Goal: Information Seeking & Learning: Learn about a topic

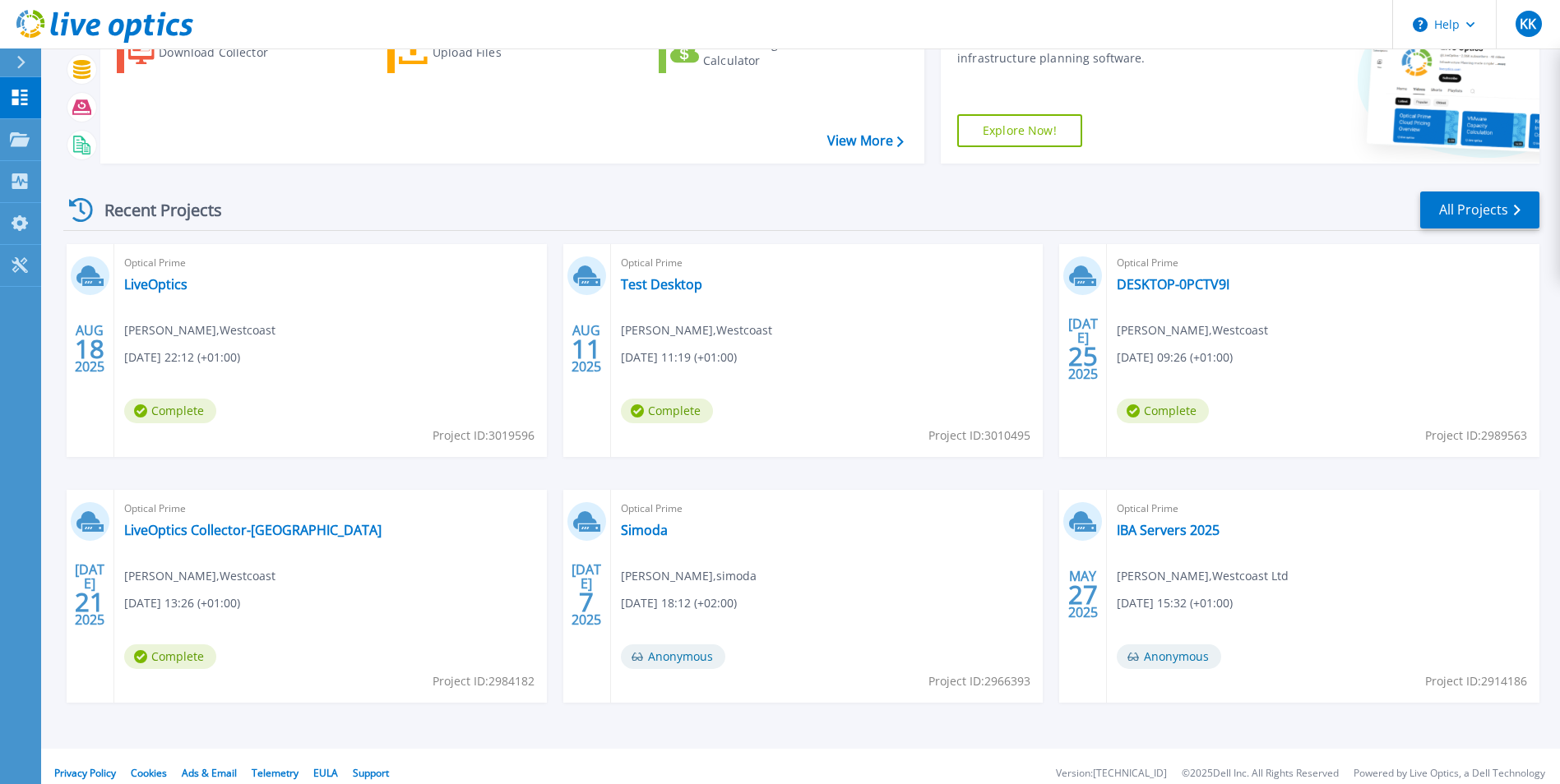
scroll to position [127, 0]
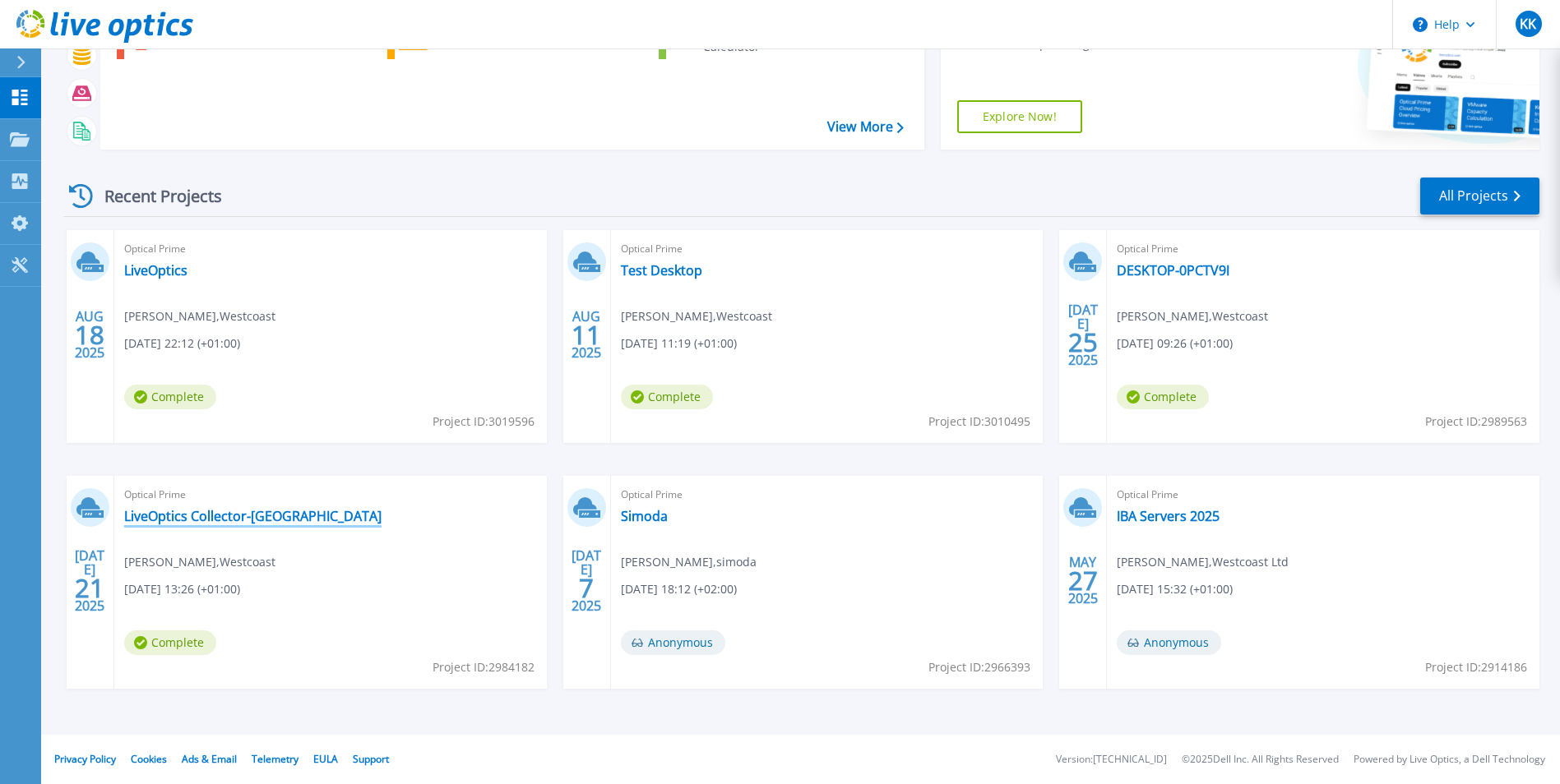
click at [220, 514] on link "LiveOptics Collector-[GEOGRAPHIC_DATA]" at bounding box center [253, 516] width 258 height 17
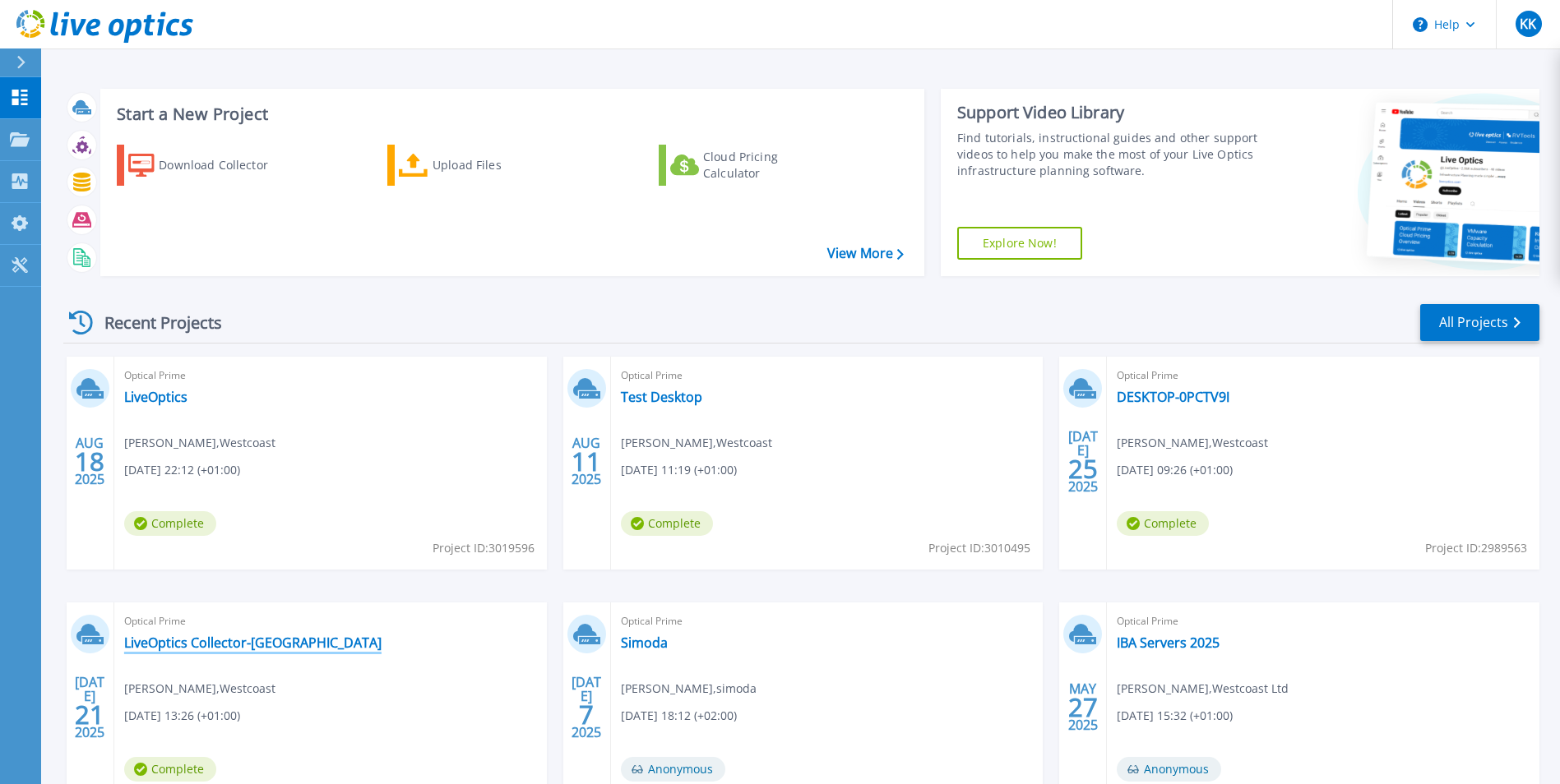
click at [272, 637] on link "LiveOptics Collector-[GEOGRAPHIC_DATA]" at bounding box center [253, 642] width 258 height 17
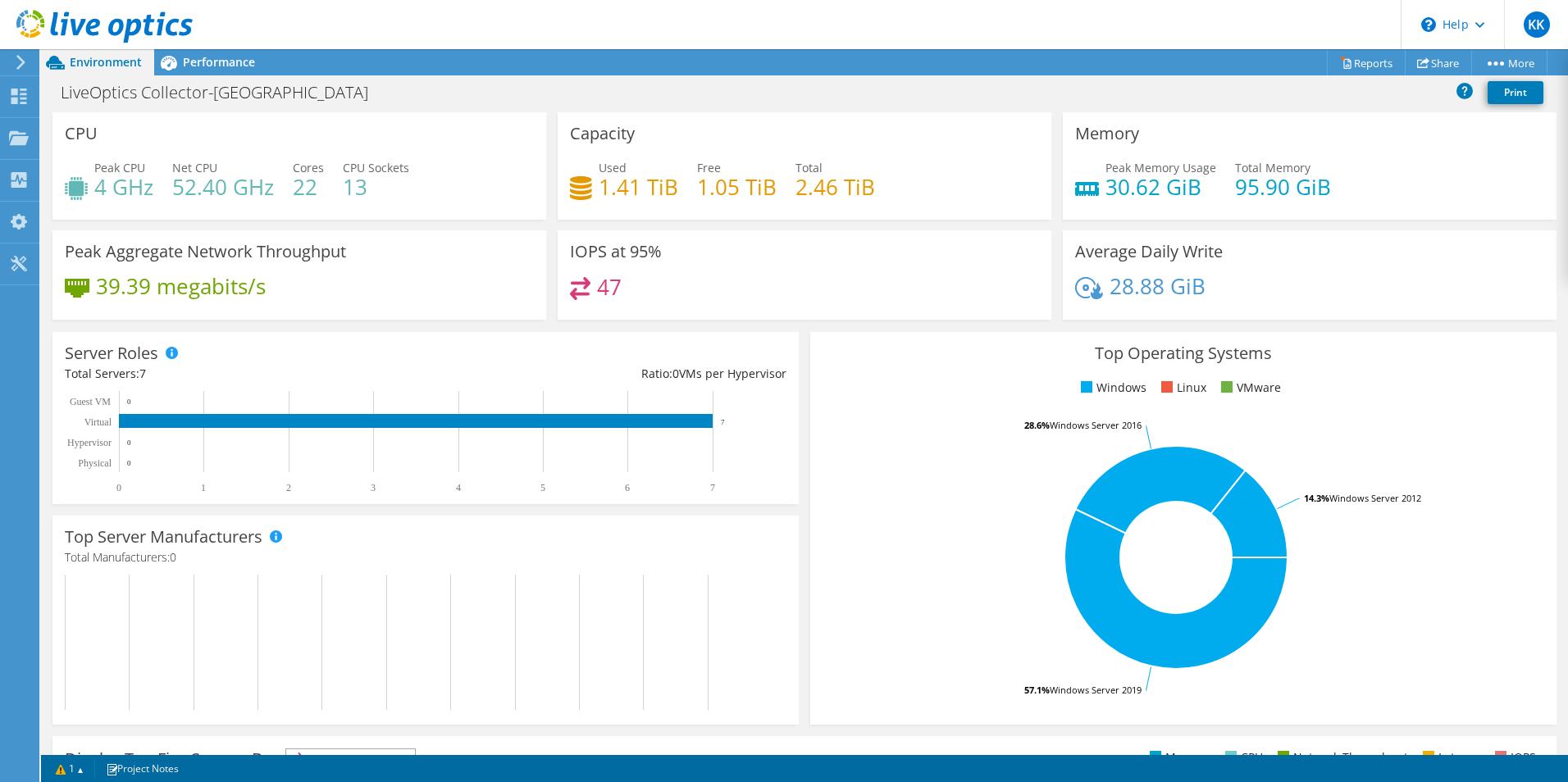
click at [202, 60] on span "Performance" at bounding box center [218, 62] width 72 height 16
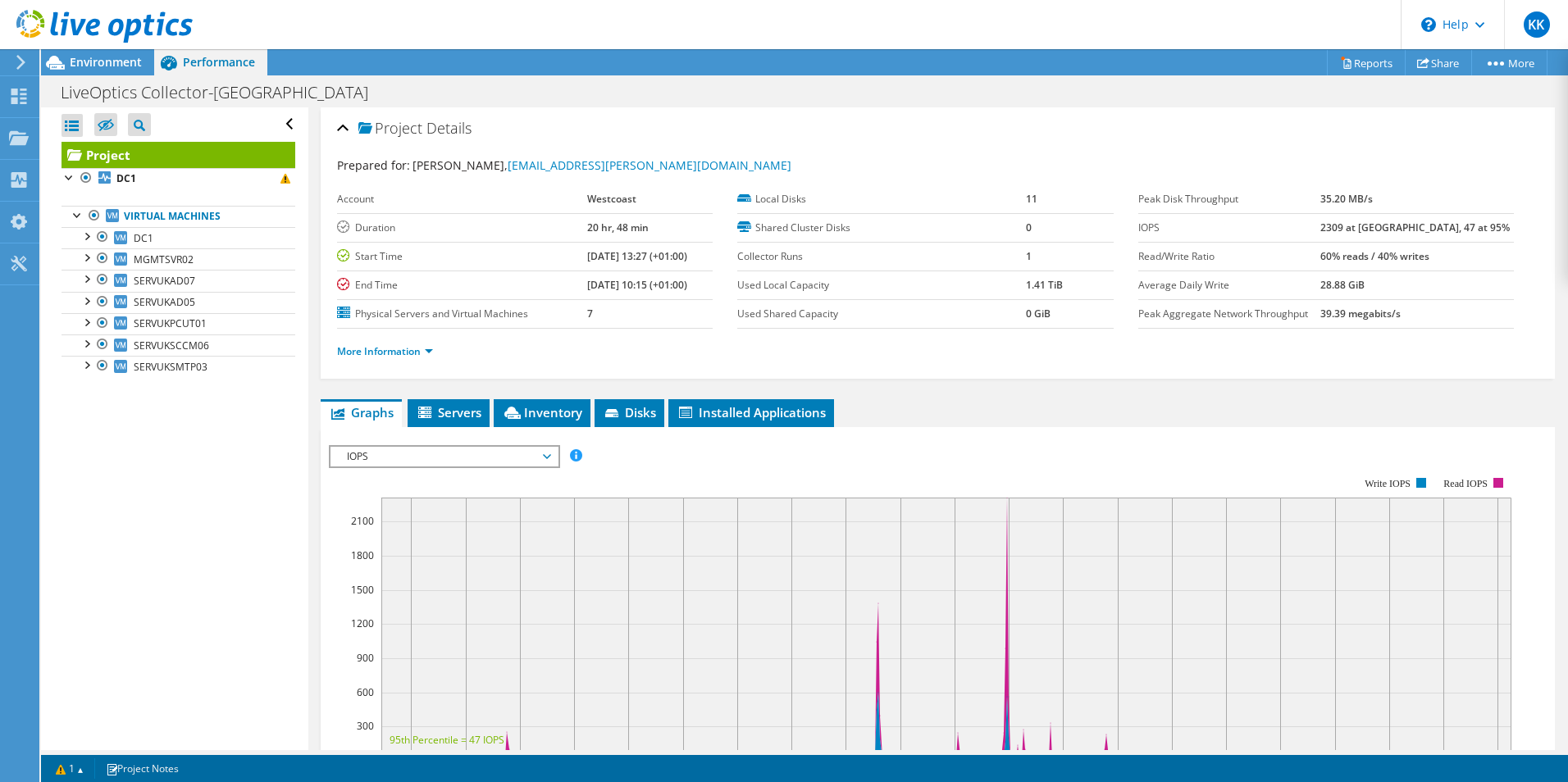
click at [85, 62] on span "Environment" at bounding box center [106, 62] width 72 height 16
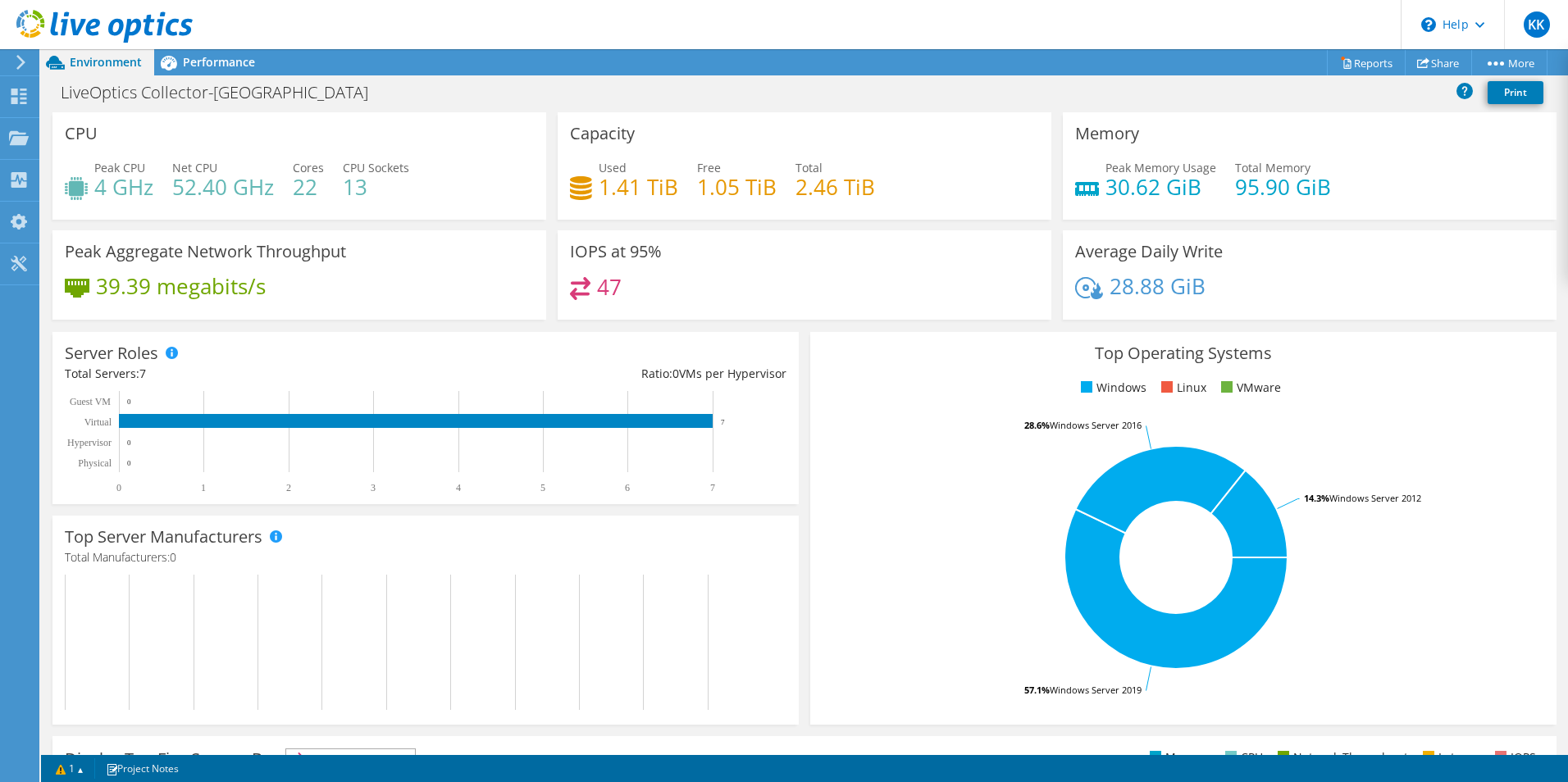
click at [202, 70] on div "Performance" at bounding box center [210, 62] width 114 height 27
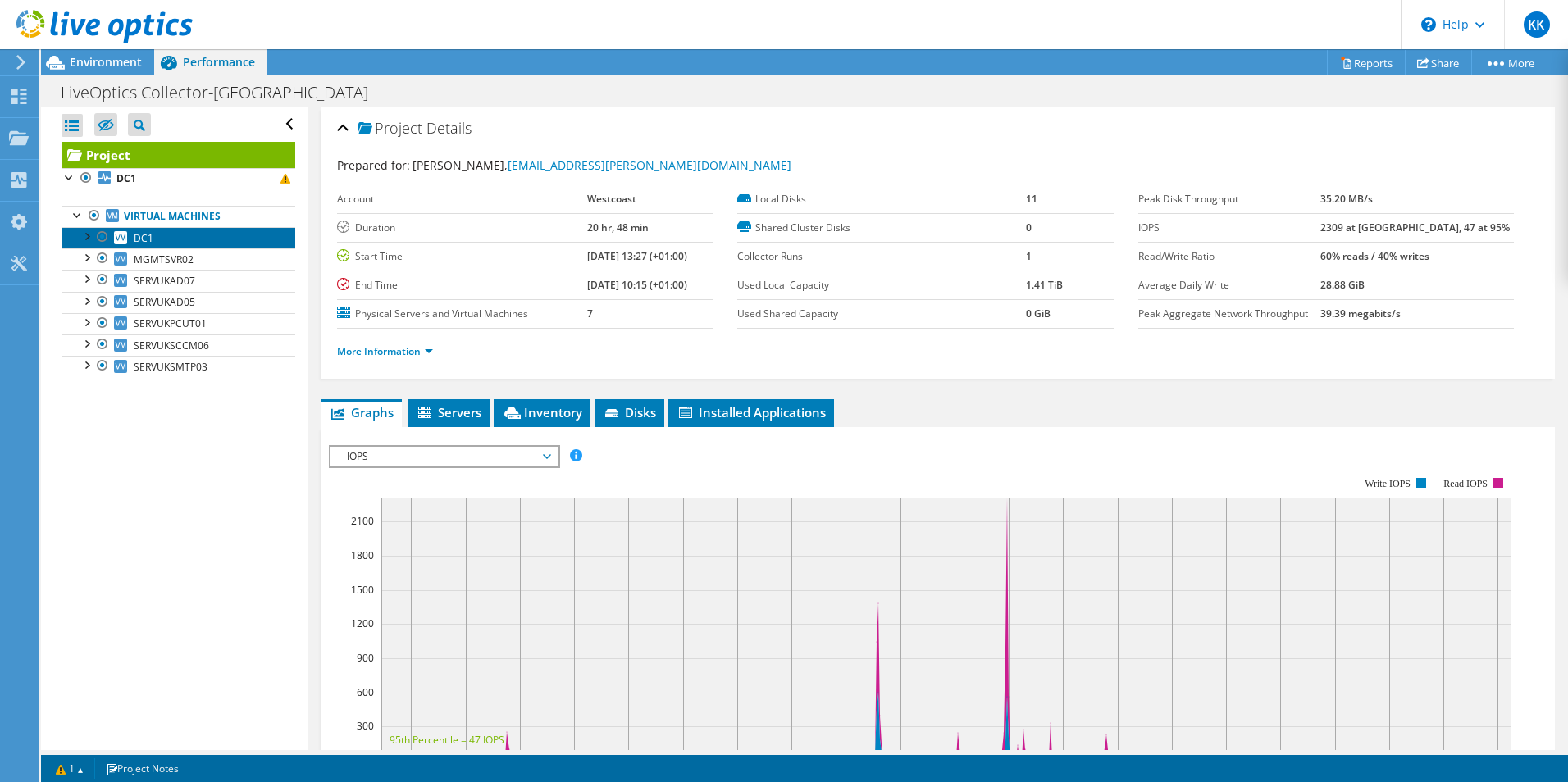
click at [172, 229] on link "DC1" at bounding box center [178, 238] width 234 height 22
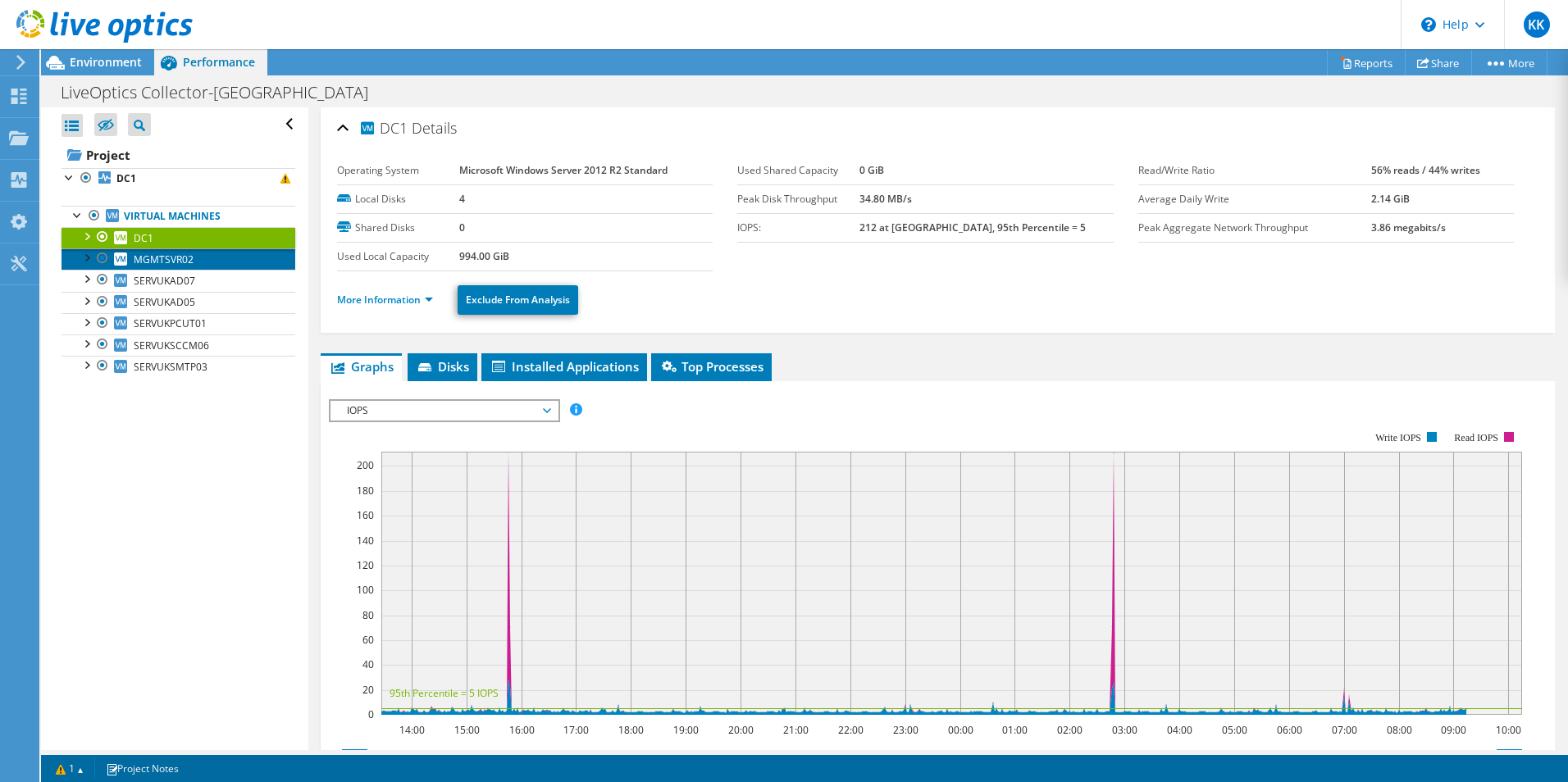
click at [162, 254] on span "MGMTSVR02" at bounding box center [163, 260] width 60 height 14
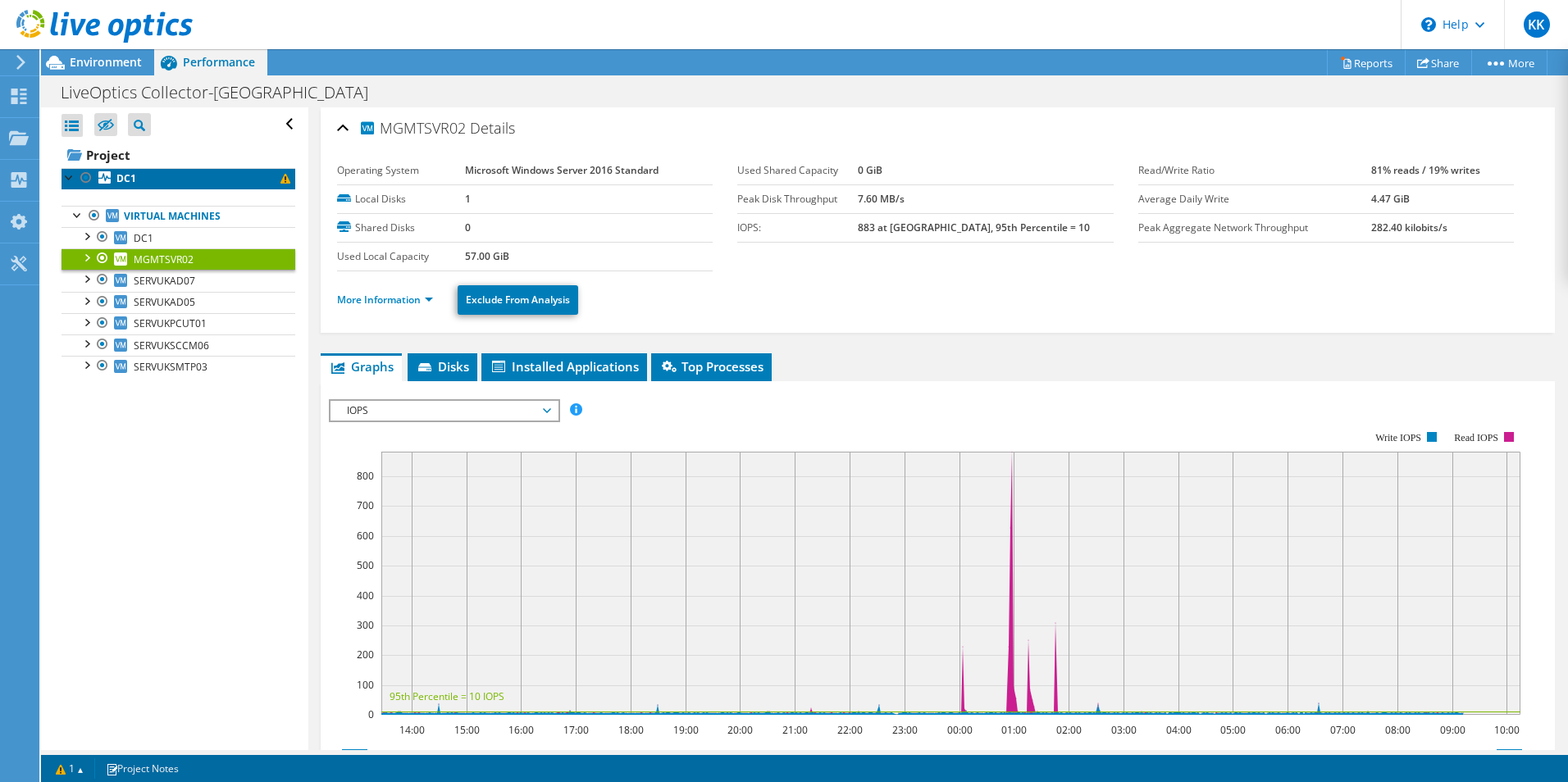
click at [152, 183] on link "DC1" at bounding box center [178, 179] width 234 height 22
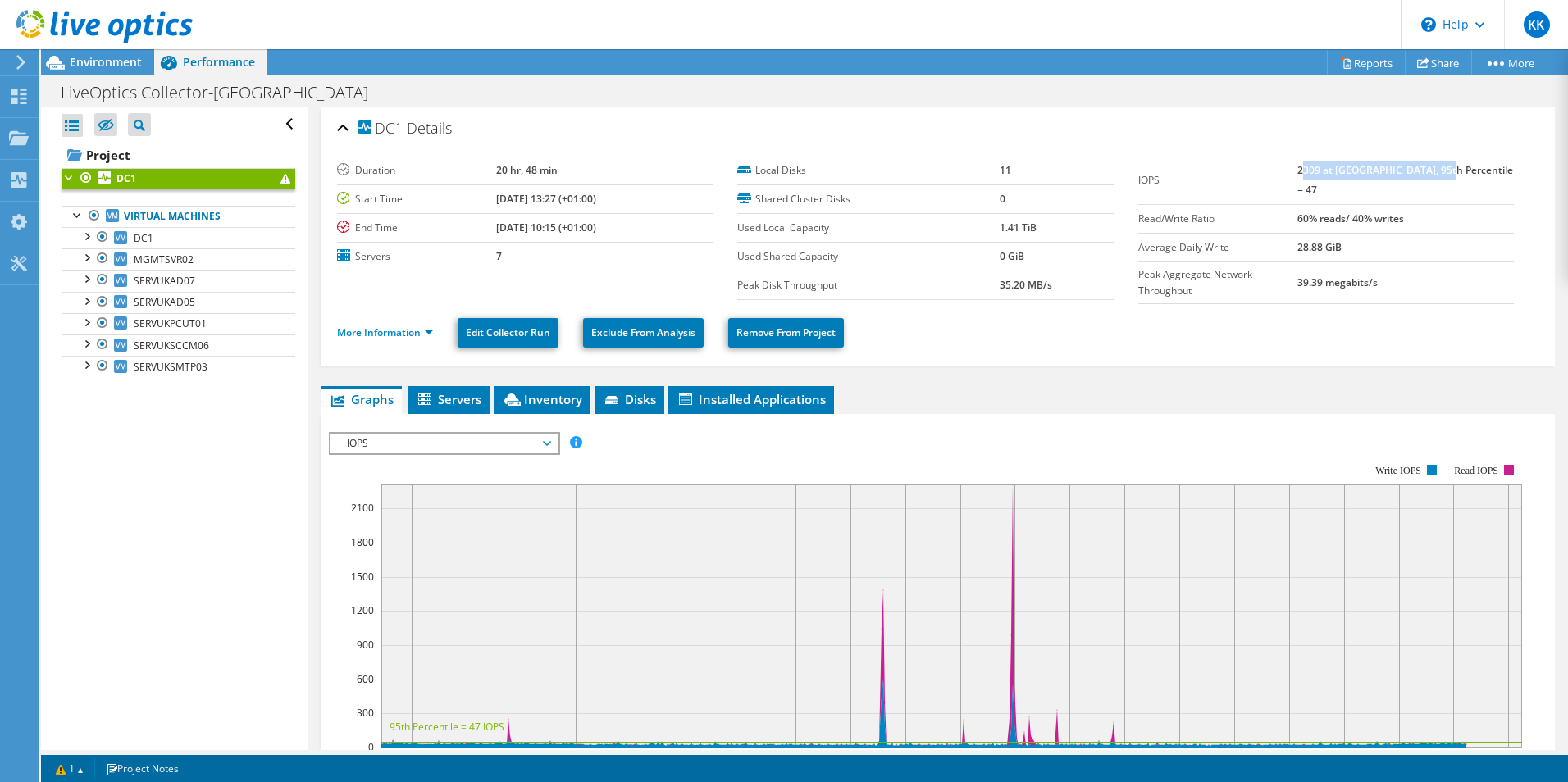
drag, startPoint x: 1331, startPoint y: 169, endPoint x: 1472, endPoint y: 170, distance: 141.0
click at [1471, 170] on b "2309 at Peak, 95th Percentile = 47" at bounding box center [1405, 180] width 215 height 34
click at [439, 391] on span "Servers" at bounding box center [448, 399] width 65 height 17
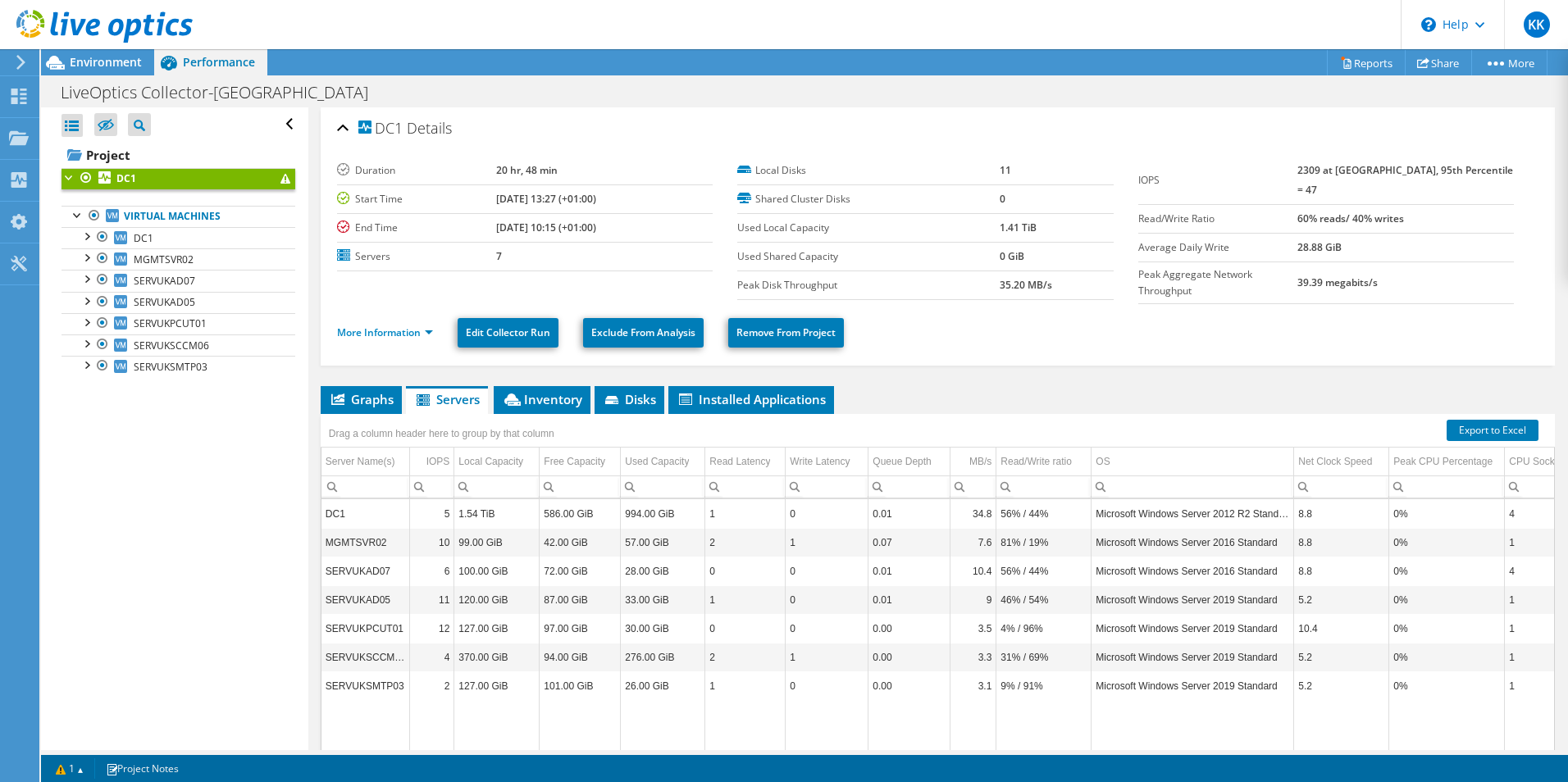
click at [407, 338] on div "More Information Edit Collector Run Exclude From Analysis Remove From Project" at bounding box center [937, 333] width 1201 height 57
click at [407, 336] on li "More Information" at bounding box center [389, 333] width 106 height 18
click at [408, 333] on link "More Information" at bounding box center [384, 333] width 96 height 14
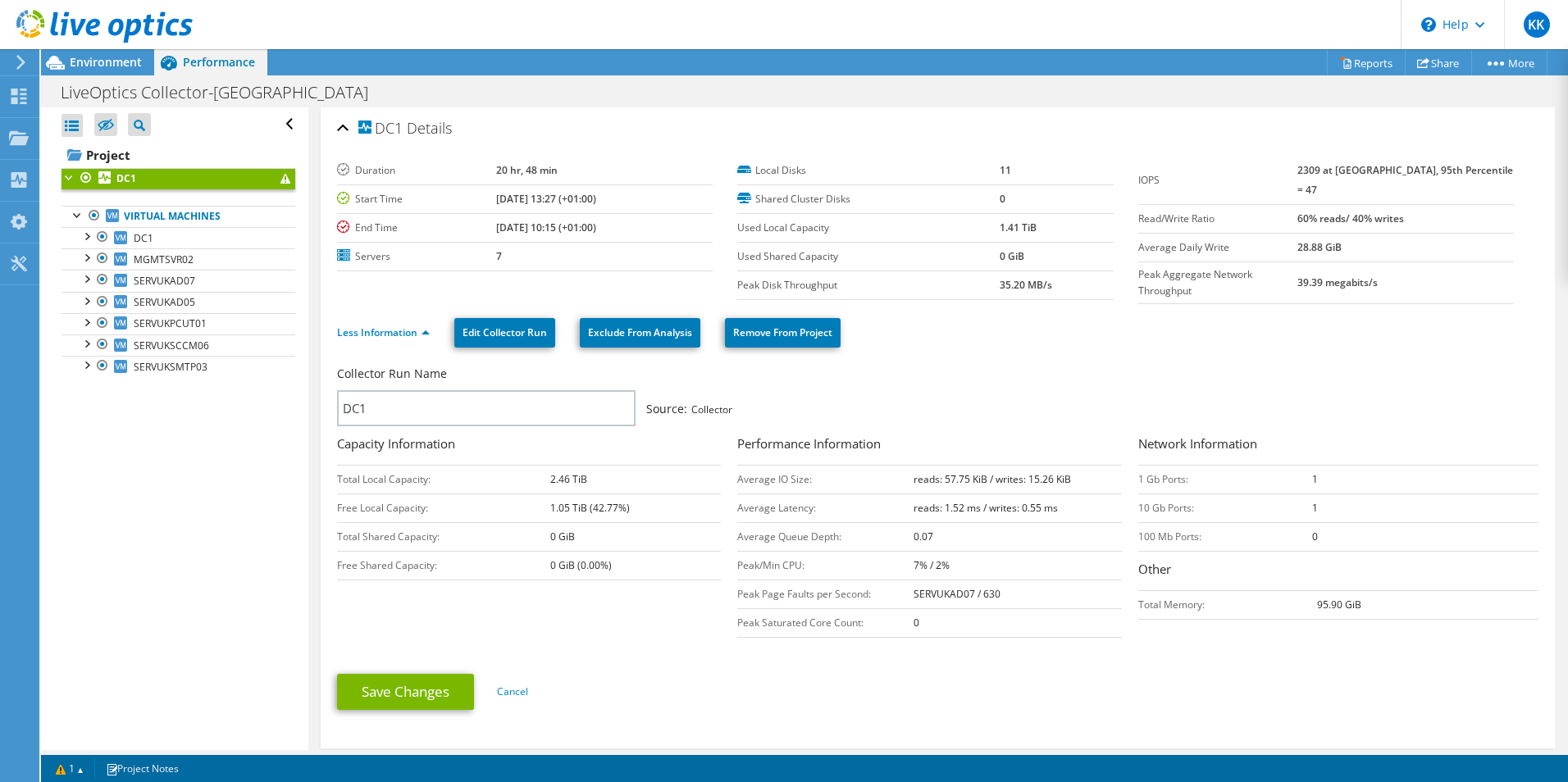
click at [101, 66] on span "Environment" at bounding box center [106, 62] width 72 height 16
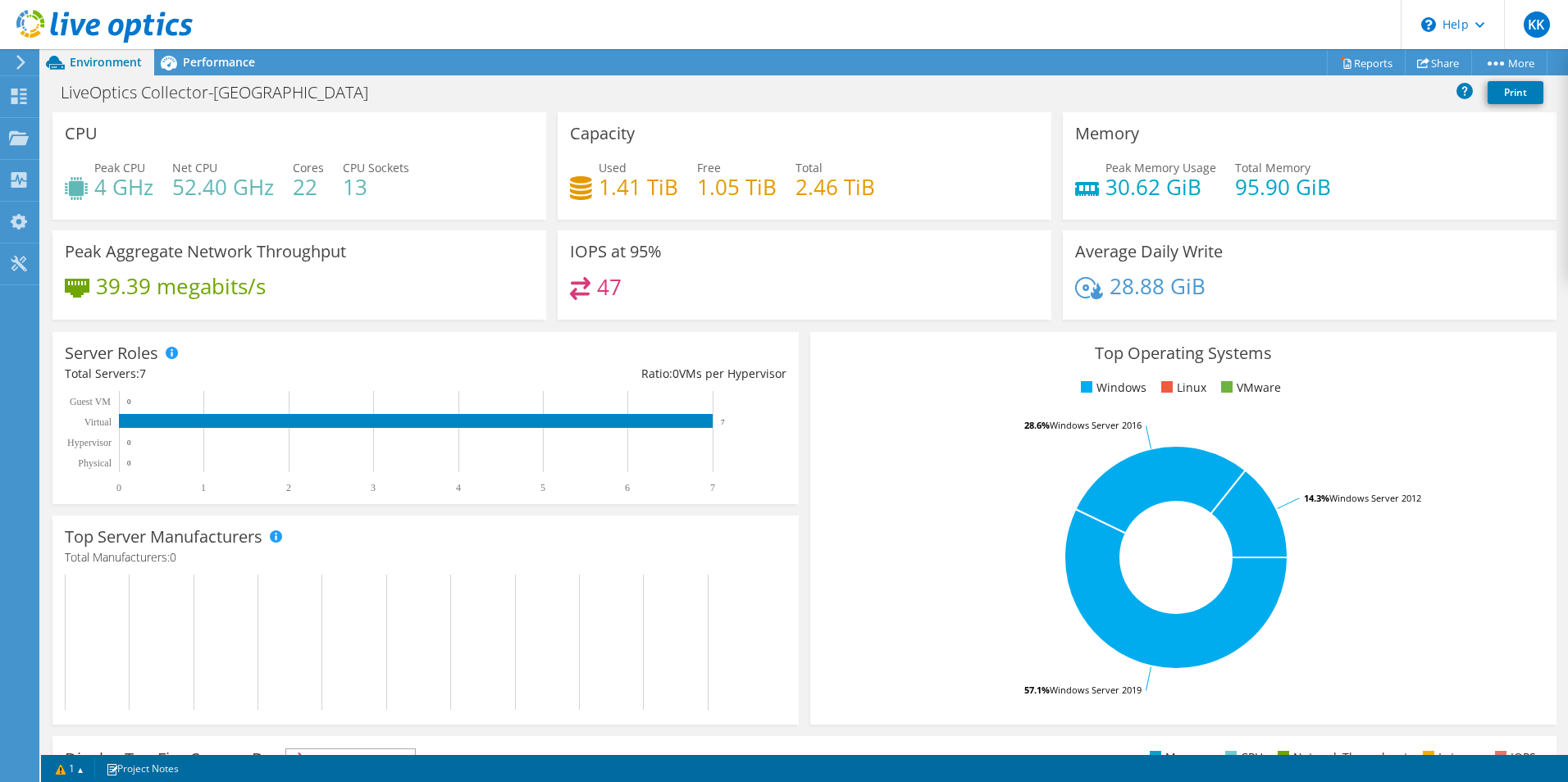
click at [182, 64] on icon at bounding box center [168, 62] width 29 height 29
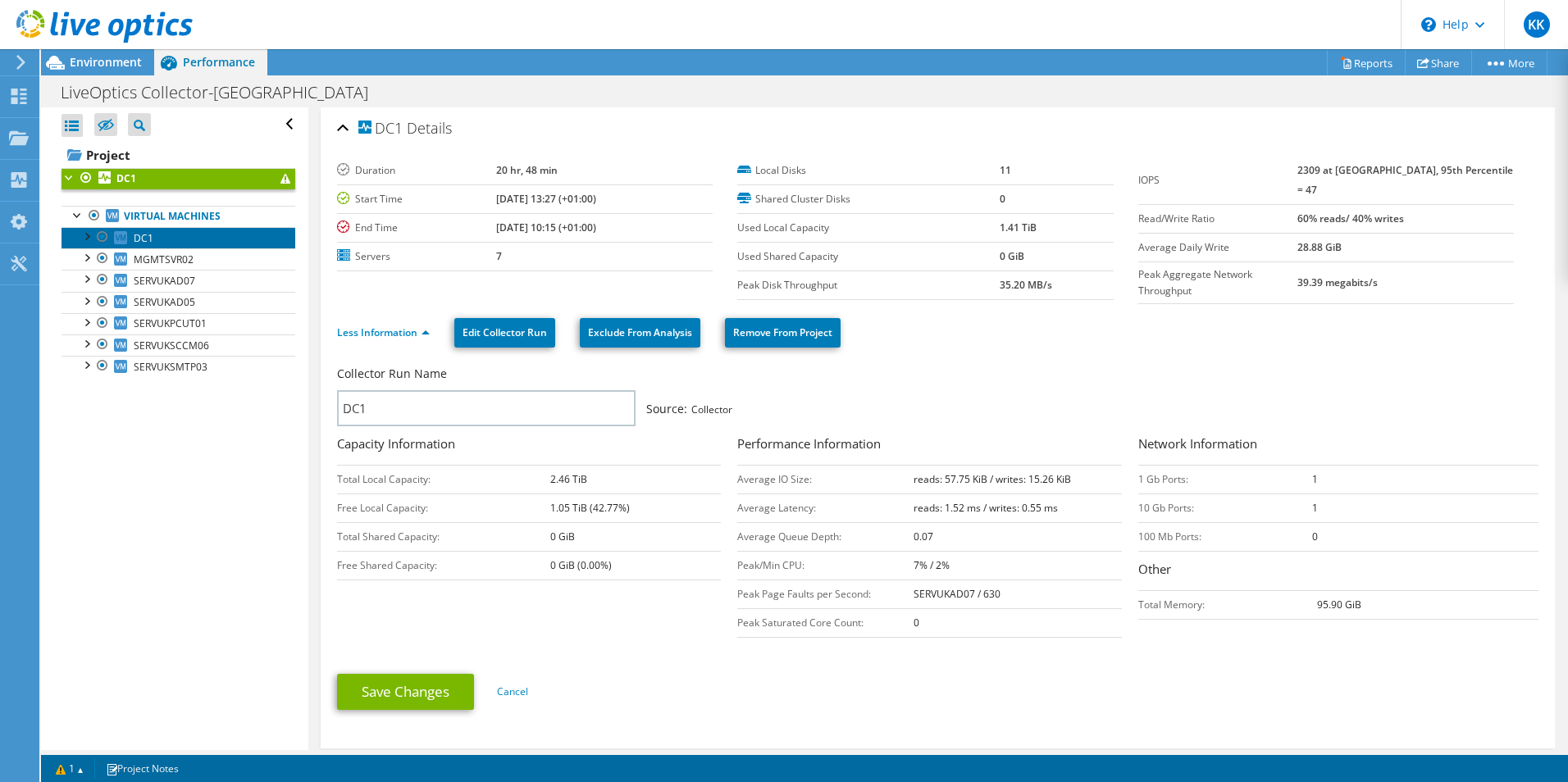
click at [139, 232] on span "DC1" at bounding box center [143, 238] width 20 height 14
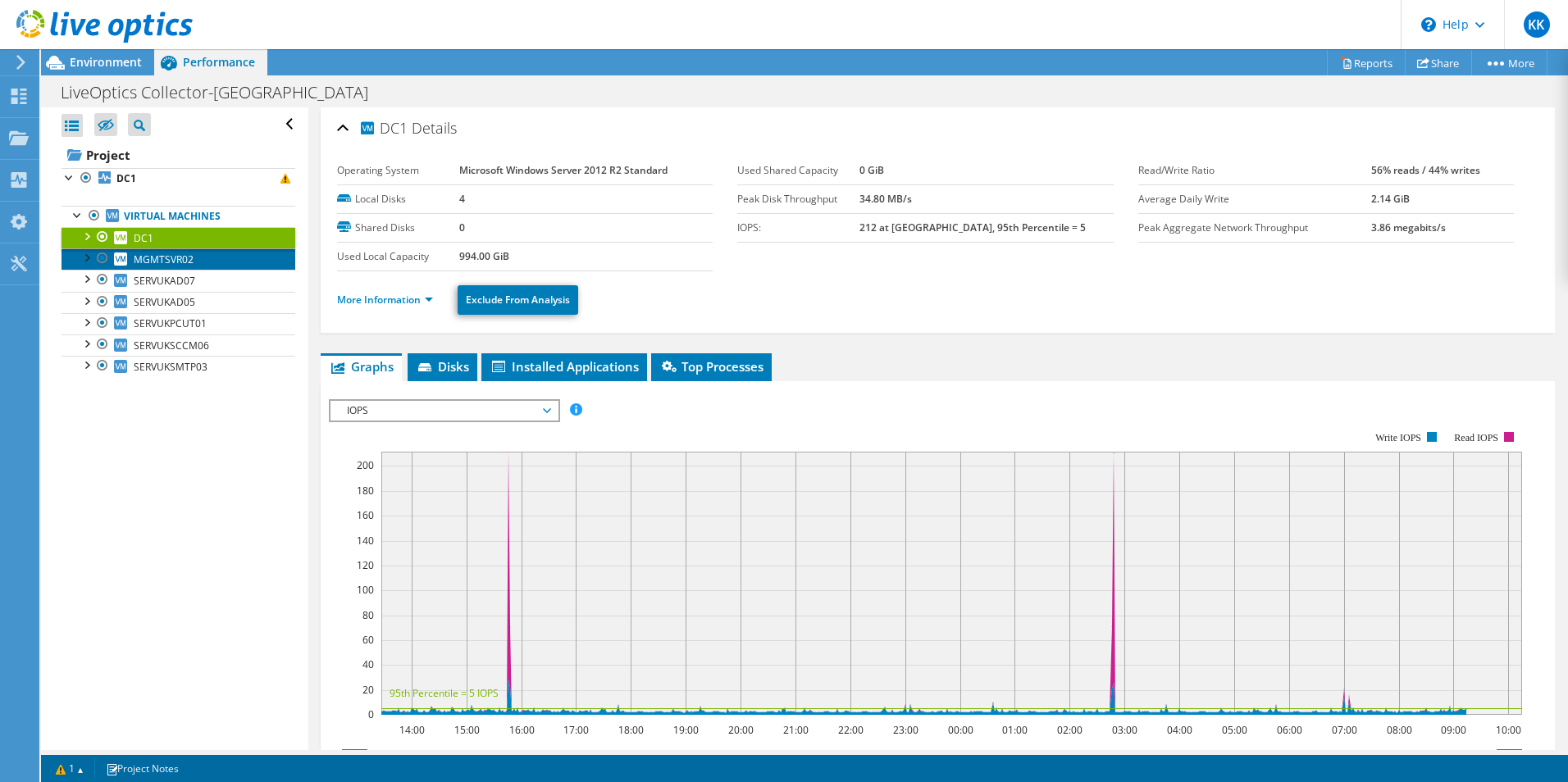
click at [147, 258] on span "MGMTSVR02" at bounding box center [163, 260] width 60 height 14
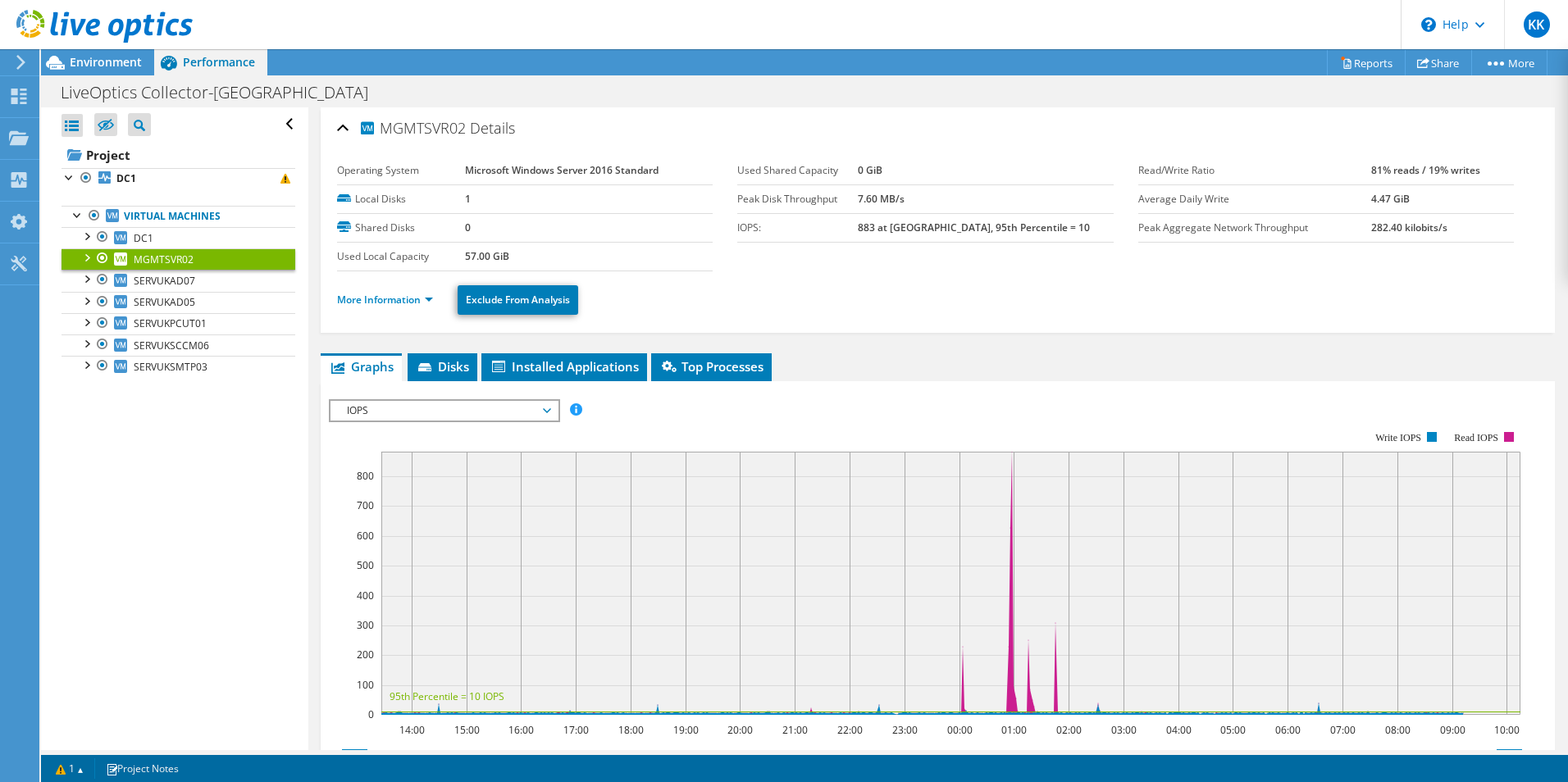
click at [152, 270] on link "MGMTSVR02" at bounding box center [178, 260] width 234 height 22
click at [155, 287] on span "SERVUKAD07" at bounding box center [164, 280] width 61 height 14
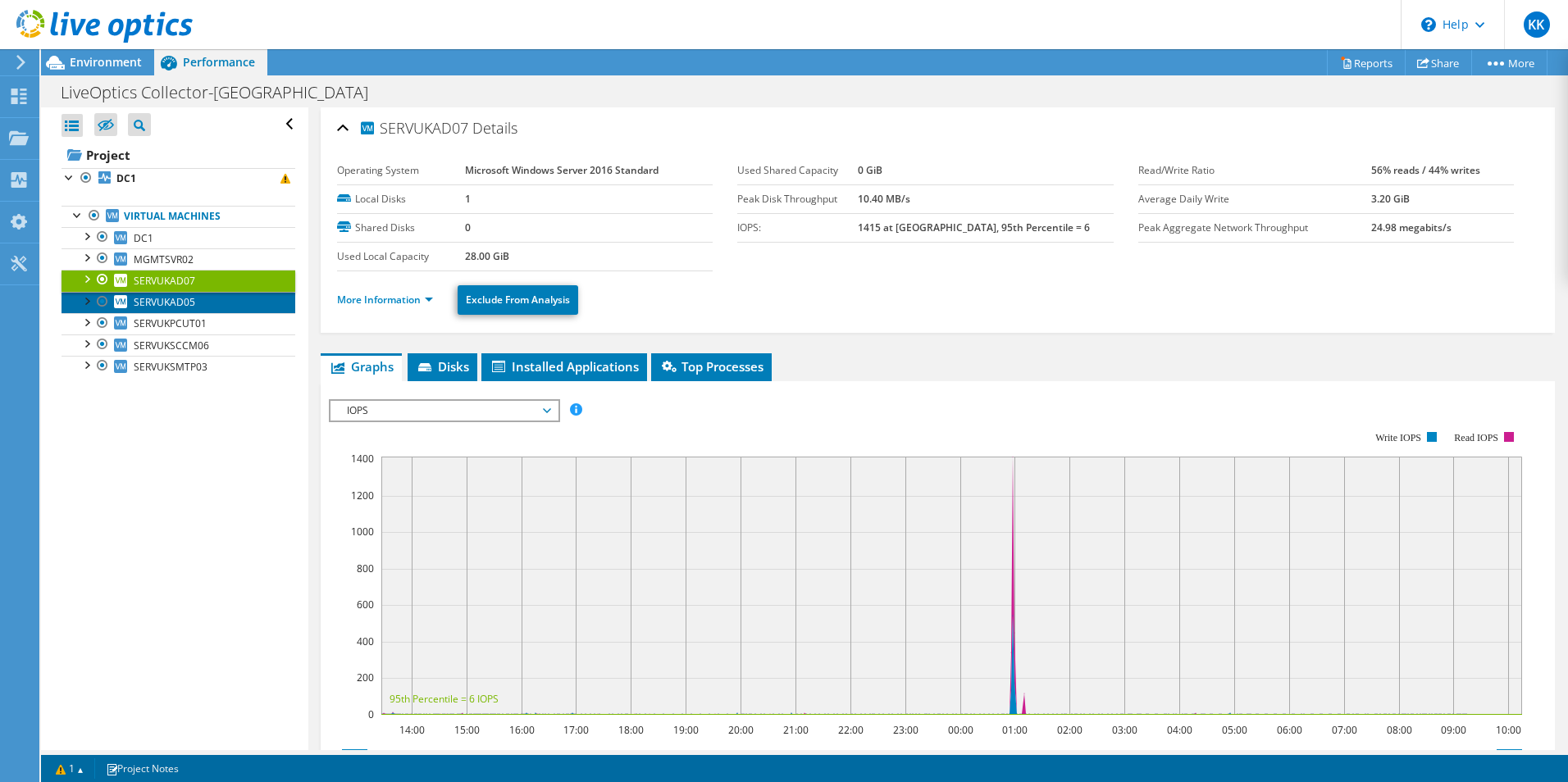
click at [164, 300] on span "SERVUKAD05" at bounding box center [164, 302] width 61 height 14
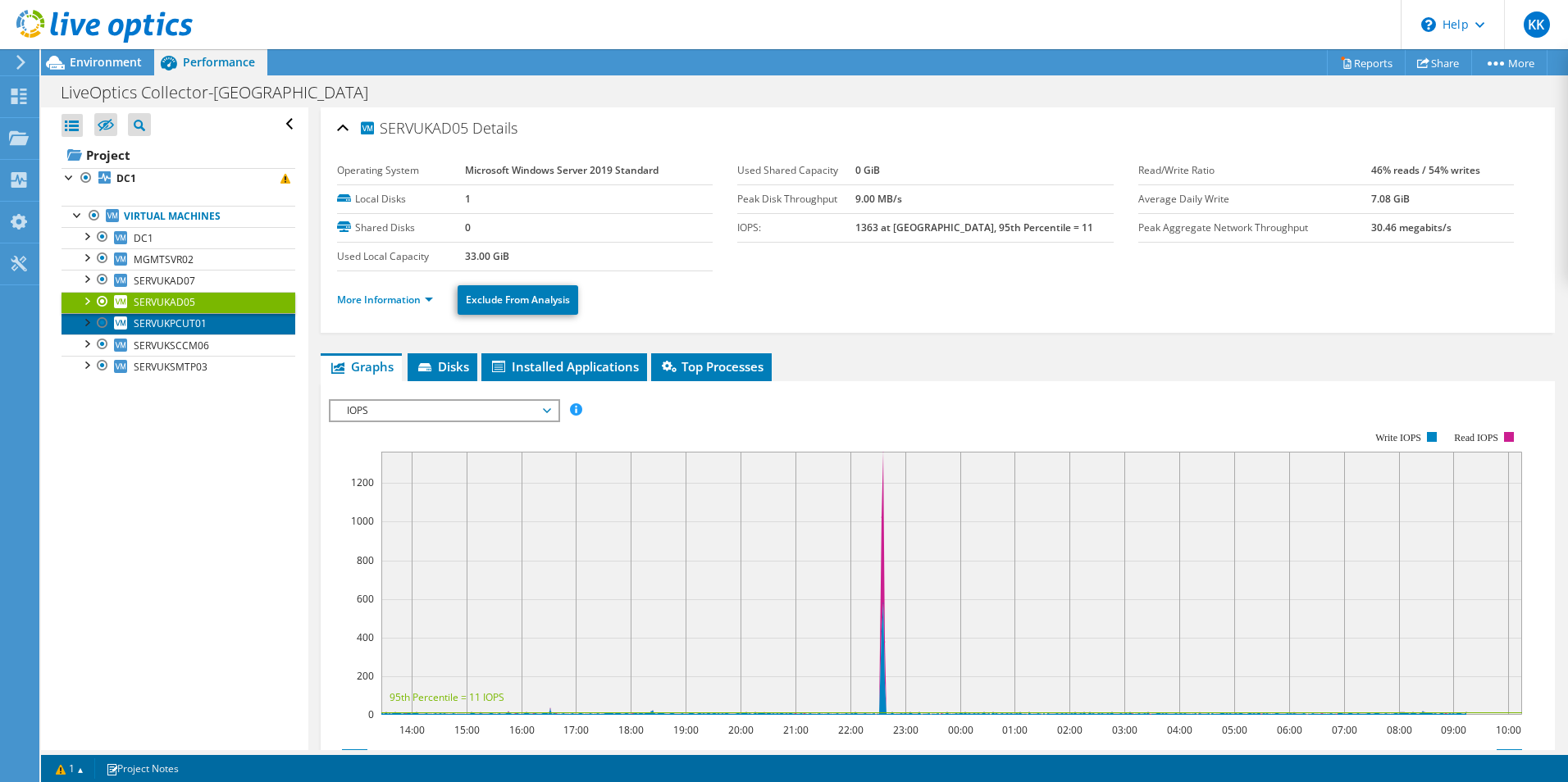
click at [186, 317] on span "SERVUKPCUT01" at bounding box center [170, 324] width 73 height 14
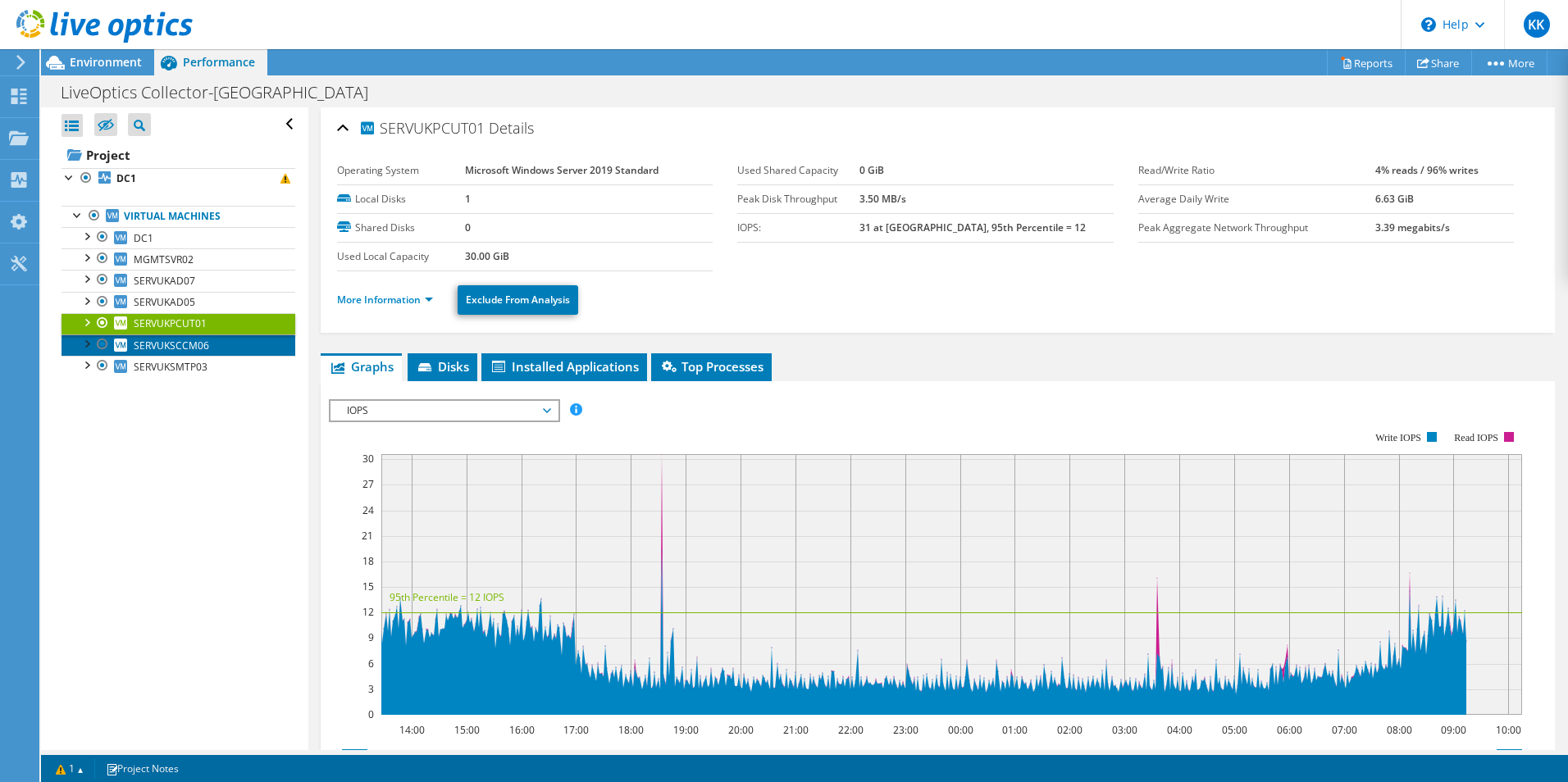
click at [196, 341] on span "SERVUKSCCM06" at bounding box center [171, 346] width 75 height 14
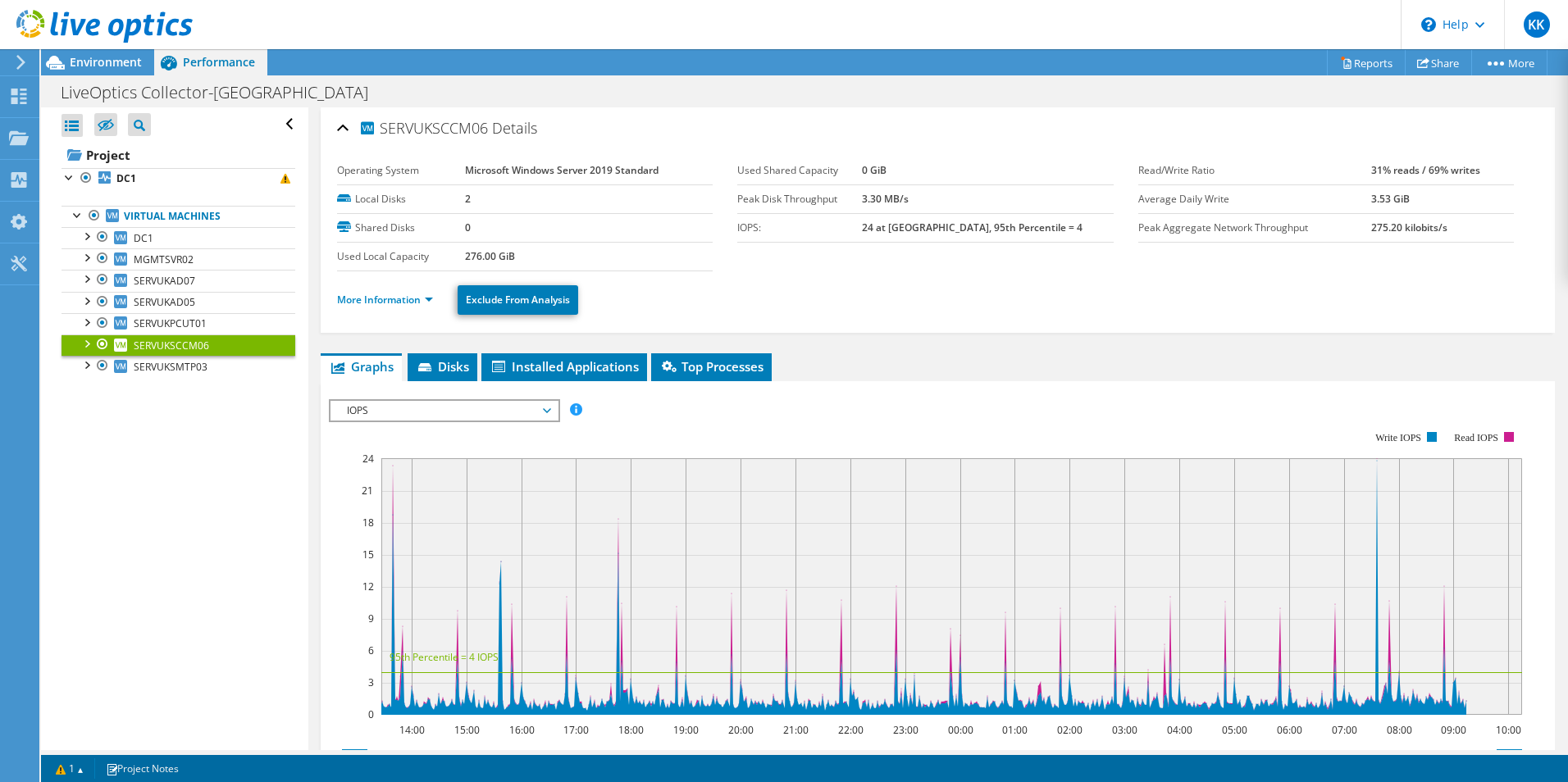
click at [196, 354] on link "SERVUKSCCM06" at bounding box center [178, 346] width 234 height 22
click at [196, 355] on link "SERVUKSCCM06" at bounding box center [178, 346] width 234 height 22
click at [194, 360] on span "SERVUKSMTP03" at bounding box center [170, 367] width 74 height 14
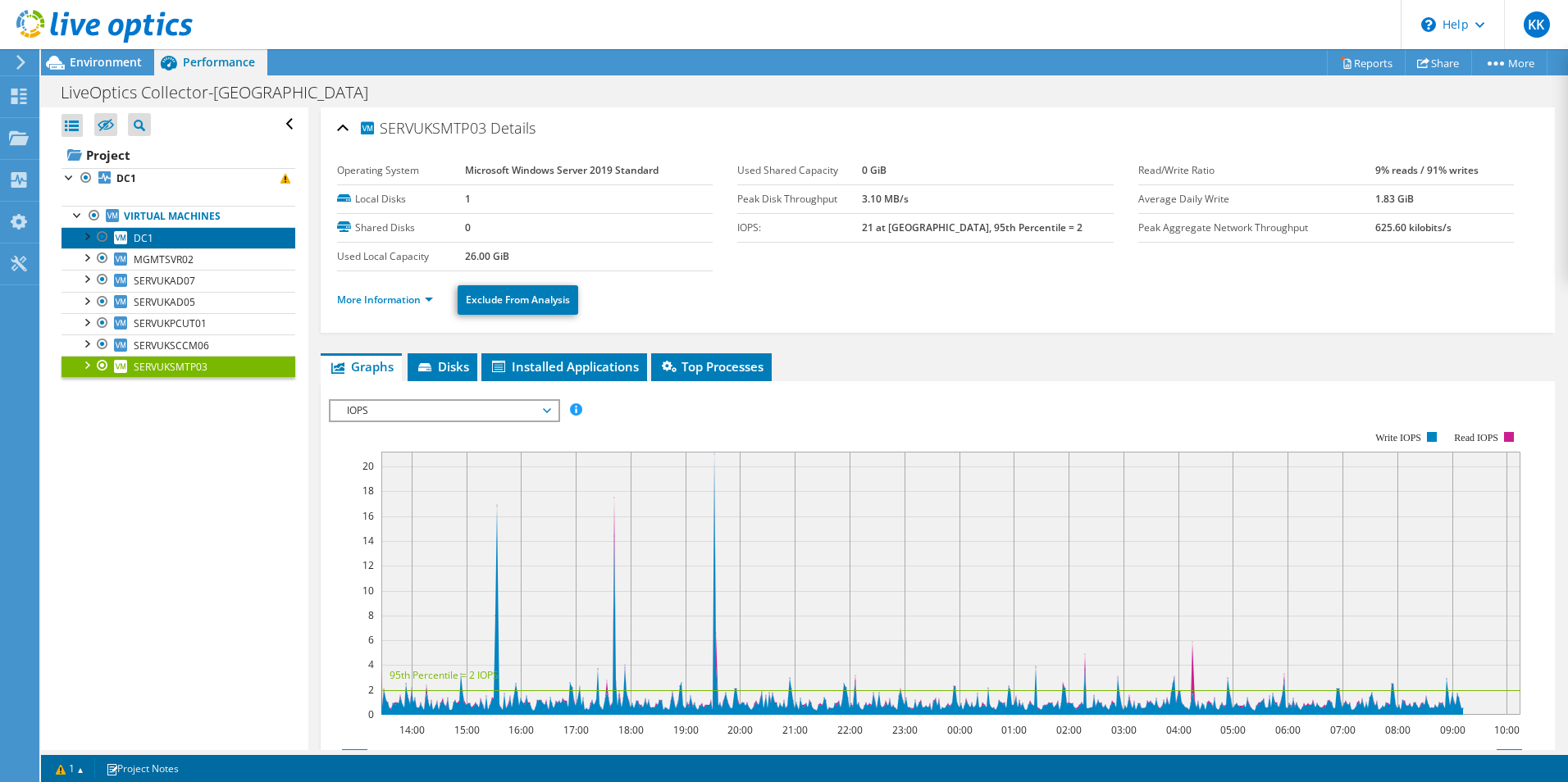
click at [152, 237] on span "DC1" at bounding box center [143, 238] width 20 height 14
